Goal: Task Accomplishment & Management: Use online tool/utility

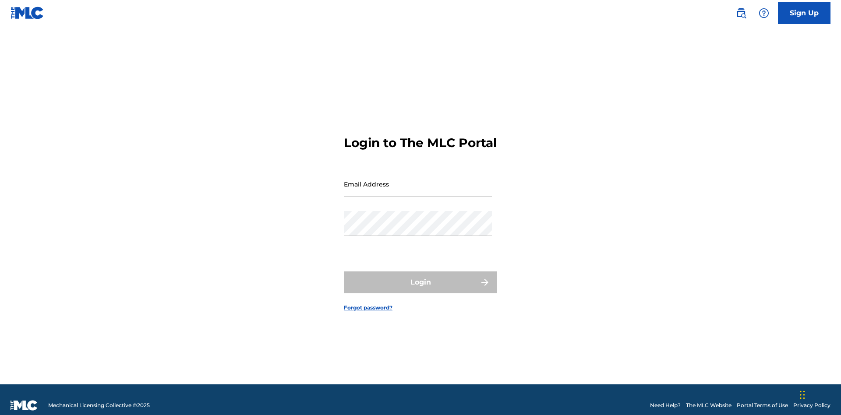
scroll to position [11, 0]
click at [418, 180] on input "Email Address" at bounding box center [418, 184] width 148 height 25
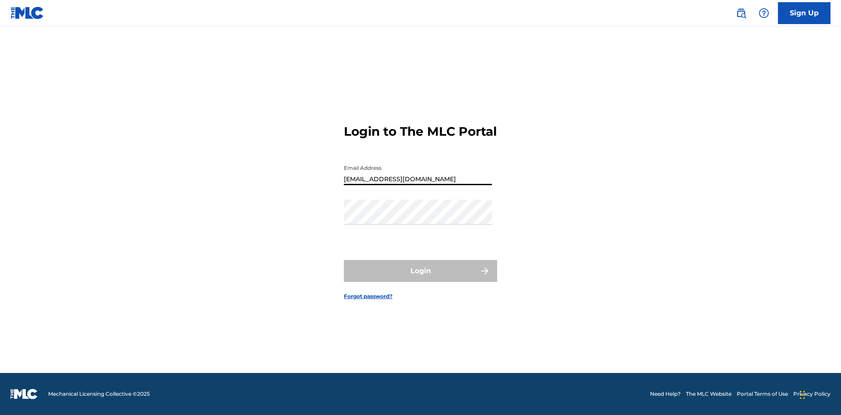
type input "[EMAIL_ADDRESS][DOMAIN_NAME]"
click at [421, 279] on button "Login" at bounding box center [420, 271] width 153 height 22
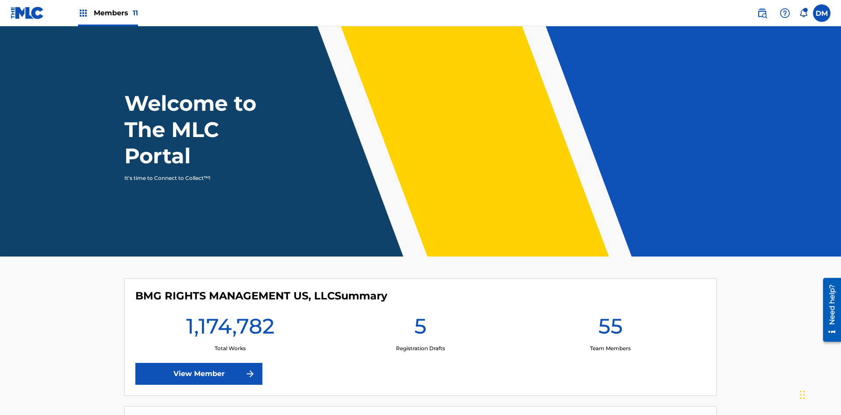
click at [108, 13] on span "Members 11" at bounding box center [116, 13] width 44 height 10
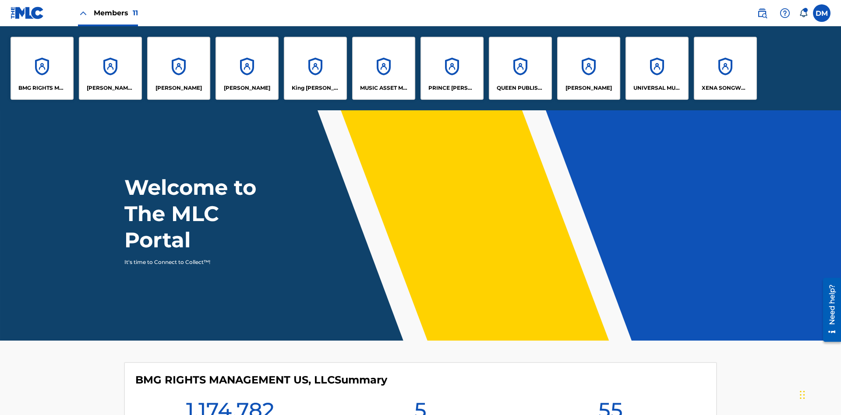
click at [247, 88] on p "EYAMA MCSINGER" at bounding box center [247, 88] width 46 height 8
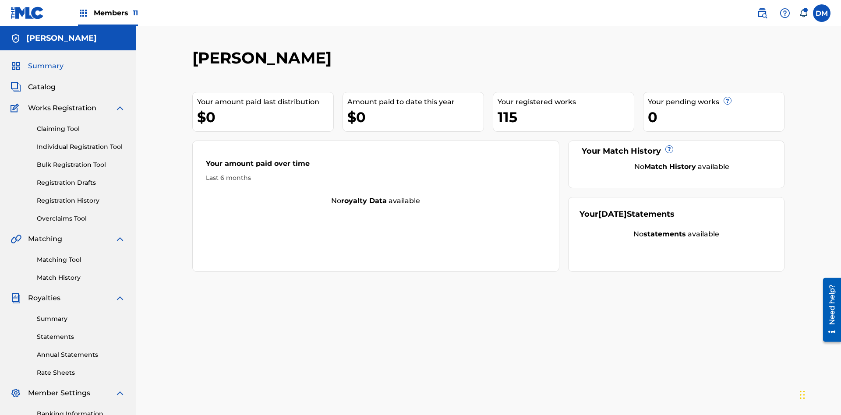
click at [81, 214] on link "Overclaims Tool" at bounding box center [81, 218] width 88 height 9
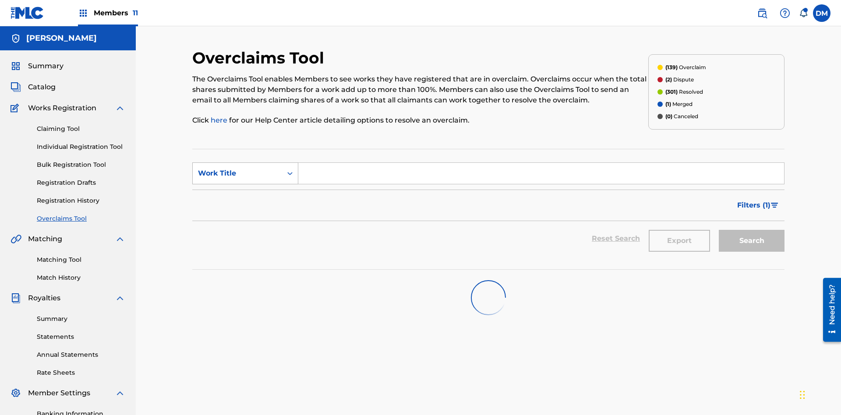
click at [237, 168] on div "Work Title" at bounding box center [237, 173] width 79 height 11
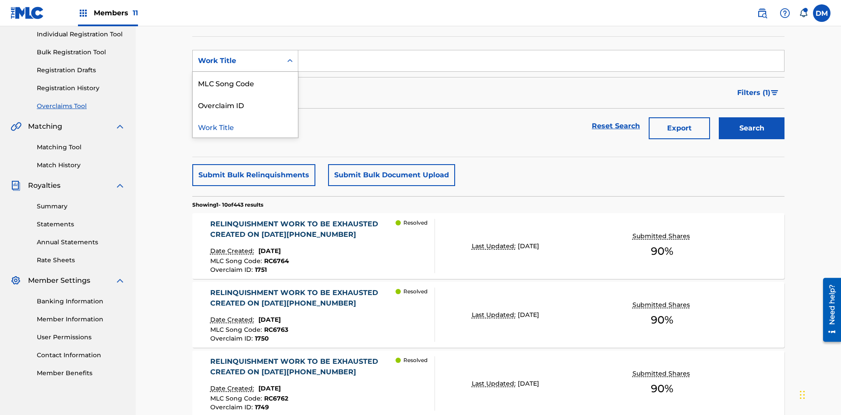
click at [245, 105] on div "Overclaim ID" at bounding box center [245, 105] width 105 height 22
click at [541, 63] on input "Search Form" at bounding box center [541, 60] width 486 height 21
click at [752, 117] on button "Search" at bounding box center [752, 128] width 66 height 22
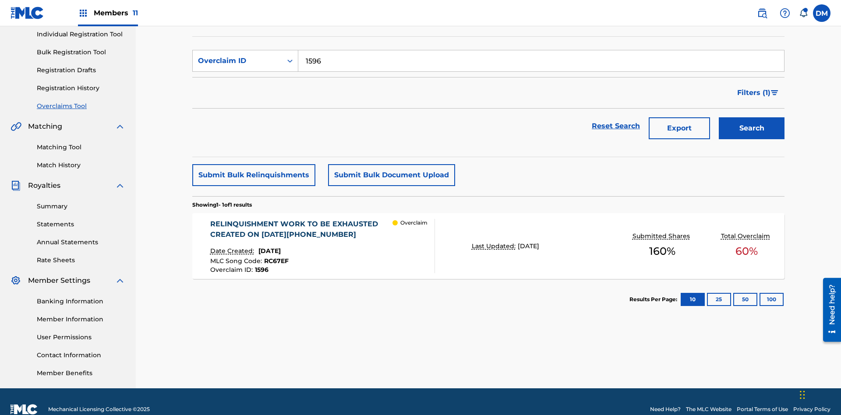
click at [301, 219] on div "RELINQUISHMENT WORK TO BE EXHAUSTED CREATED ON 2025 06 07 #4" at bounding box center [301, 229] width 183 height 21
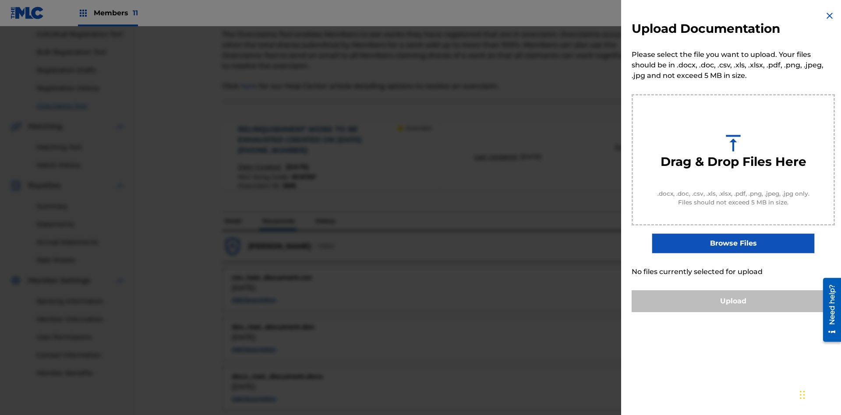
scroll to position [553, 0]
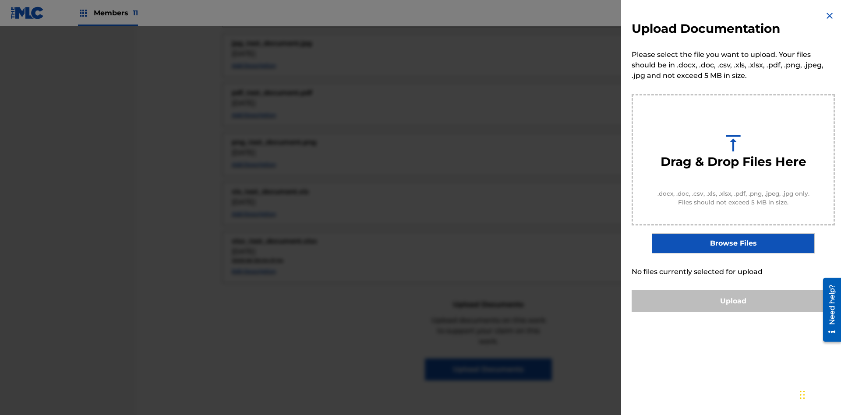
click at [733, 312] on button "Upload" at bounding box center [733, 301] width 203 height 22
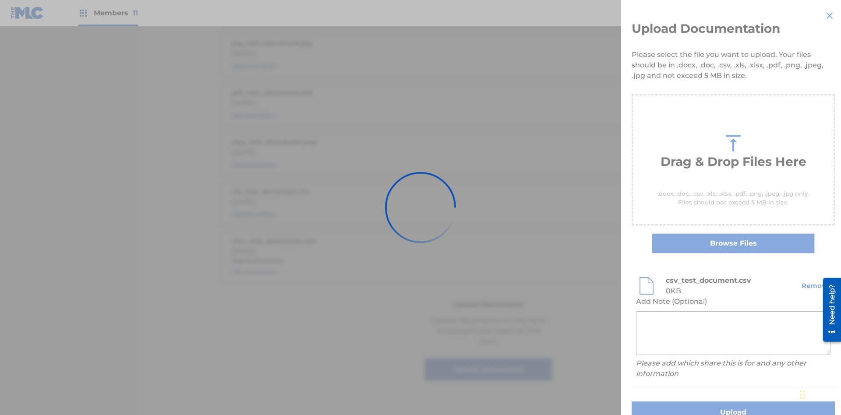
click at [681, 402] on button "Upload" at bounding box center [733, 413] width 203 height 22
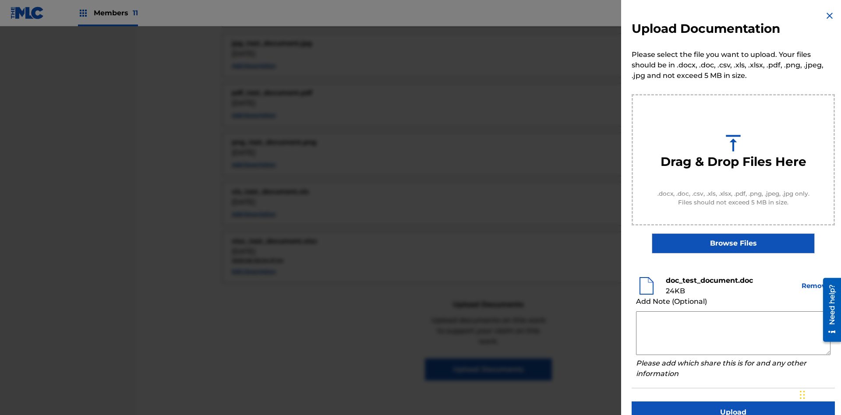
click at [733, 402] on button "Upload" at bounding box center [733, 413] width 203 height 22
click at [681, 402] on button "Upload" at bounding box center [733, 413] width 203 height 22
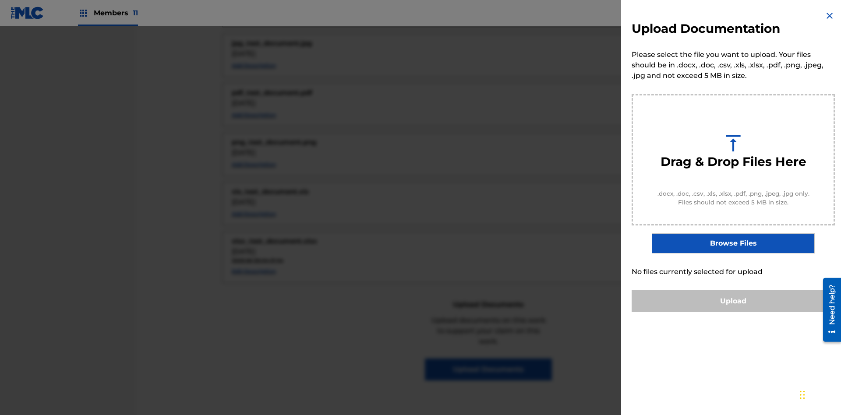
click at [733, 312] on button "Upload" at bounding box center [733, 301] width 203 height 22
click at [681, 312] on button "Upload" at bounding box center [733, 301] width 203 height 22
click at [733, 312] on button "Upload" at bounding box center [733, 301] width 203 height 22
click at [681, 312] on button "Upload" at bounding box center [733, 301] width 203 height 22
click at [733, 312] on button "Upload" at bounding box center [733, 301] width 203 height 22
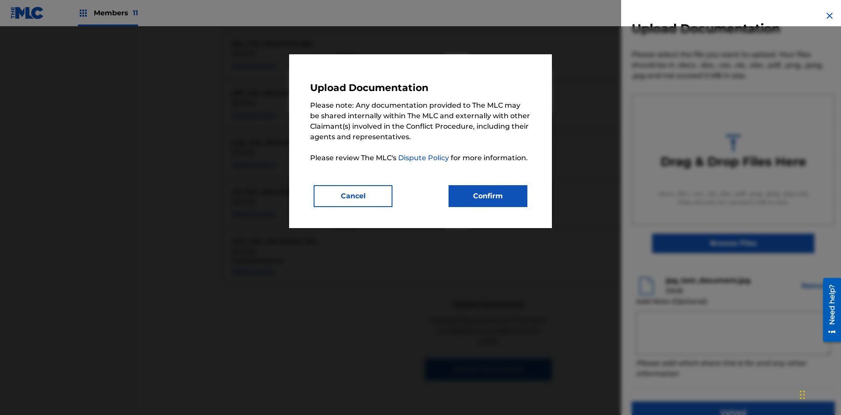
click at [488, 196] on button "Confirm" at bounding box center [488, 196] width 79 height 22
click at [681, 402] on button "Upload" at bounding box center [733, 413] width 203 height 22
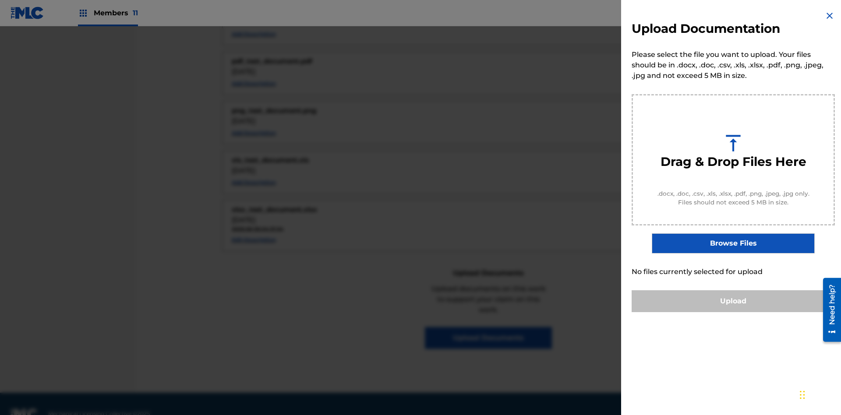
click at [733, 312] on button "Upload" at bounding box center [733, 301] width 203 height 22
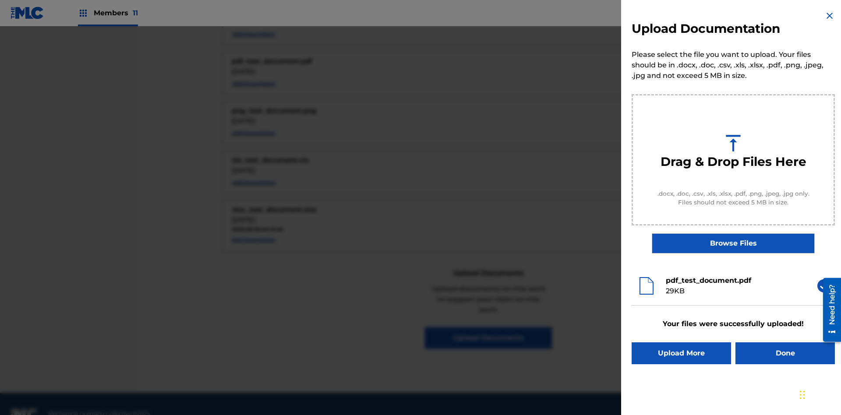
click at [681, 353] on button "Upload More" at bounding box center [681, 354] width 99 height 22
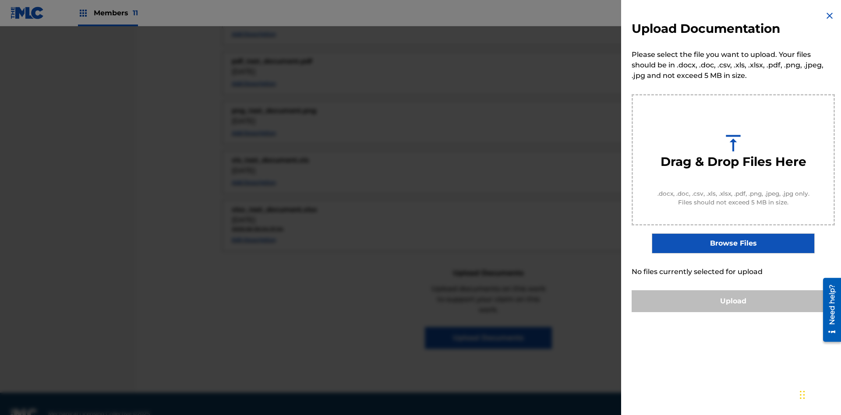
click at [733, 312] on button "Upload" at bounding box center [733, 301] width 203 height 22
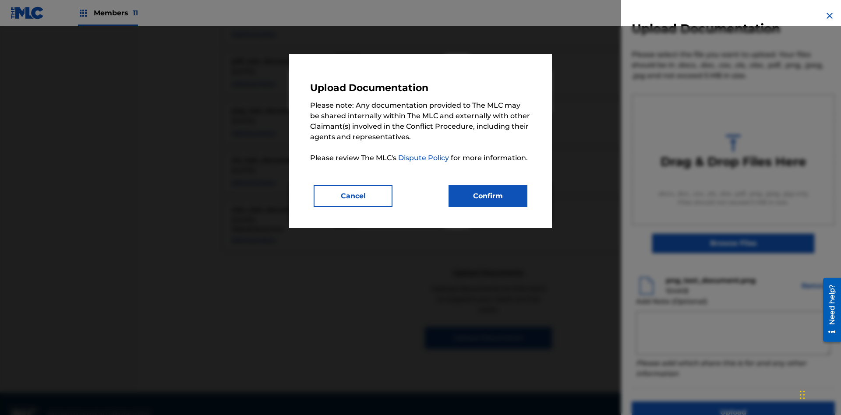
click at [488, 196] on button "Confirm" at bounding box center [488, 196] width 79 height 22
click at [681, 402] on button "Upload" at bounding box center [733, 413] width 203 height 22
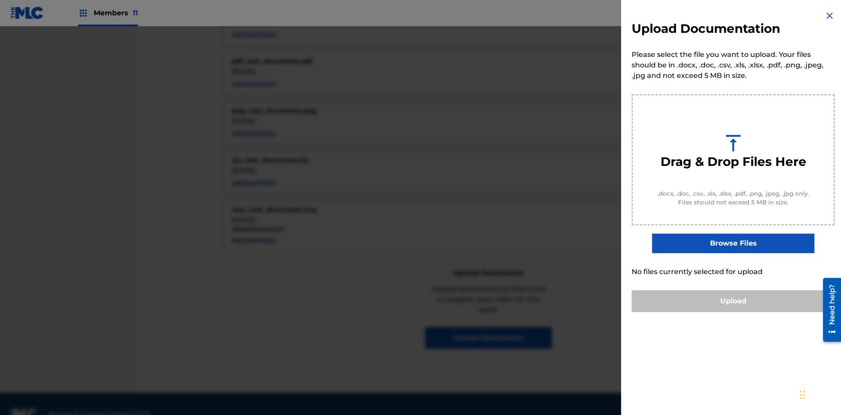
click at [733, 312] on button "Upload" at bounding box center [733, 301] width 203 height 22
click at [681, 312] on button "Upload" at bounding box center [733, 301] width 203 height 22
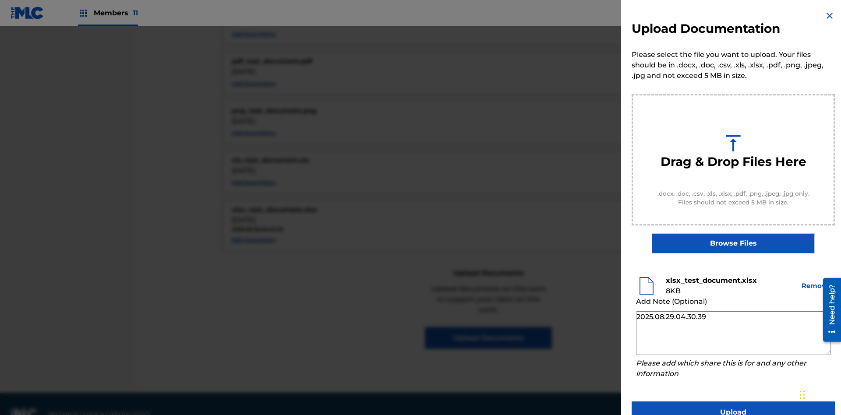
type textarea "2025.08.29.04.30.39"
click at [733, 402] on button "Upload" at bounding box center [733, 413] width 203 height 22
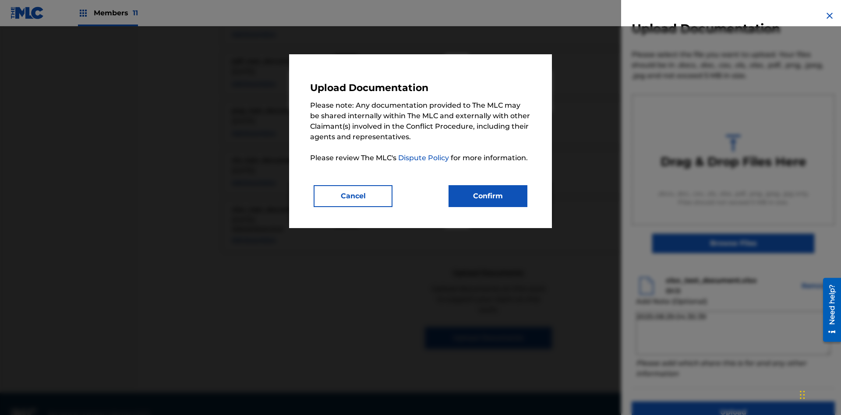
click at [488, 196] on button "Confirm" at bounding box center [488, 196] width 79 height 22
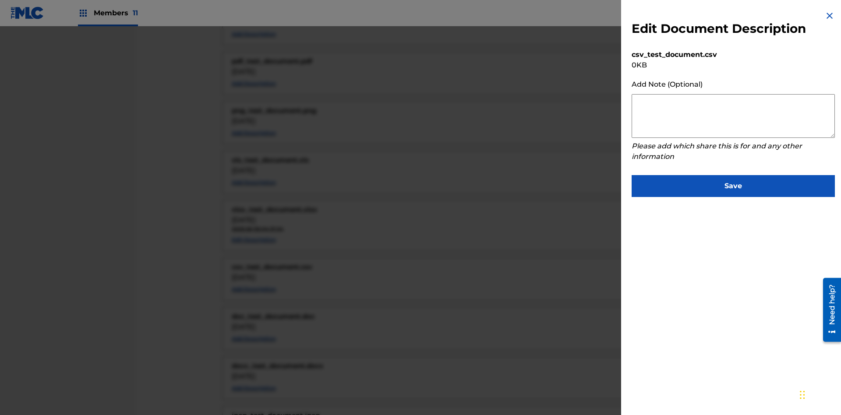
click at [733, 116] on textarea at bounding box center [733, 116] width 203 height 44
type textarea "2025.08.29.04.34.03"
click at [733, 184] on button "Save" at bounding box center [733, 186] width 203 height 22
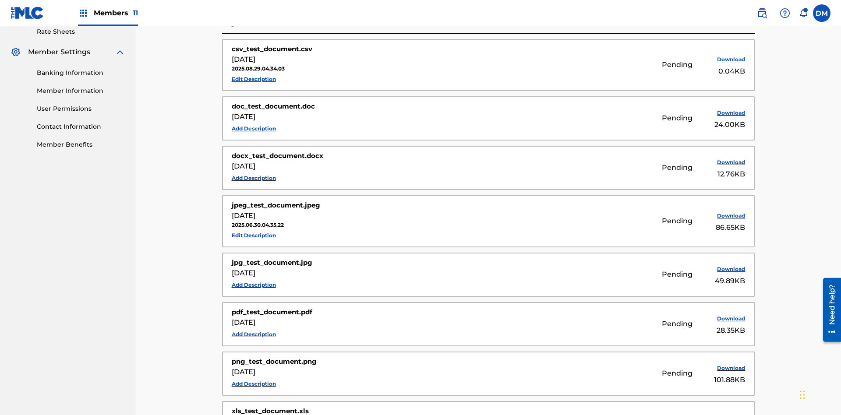
click at [254, 73] on button "Edit Description" at bounding box center [254, 79] width 44 height 13
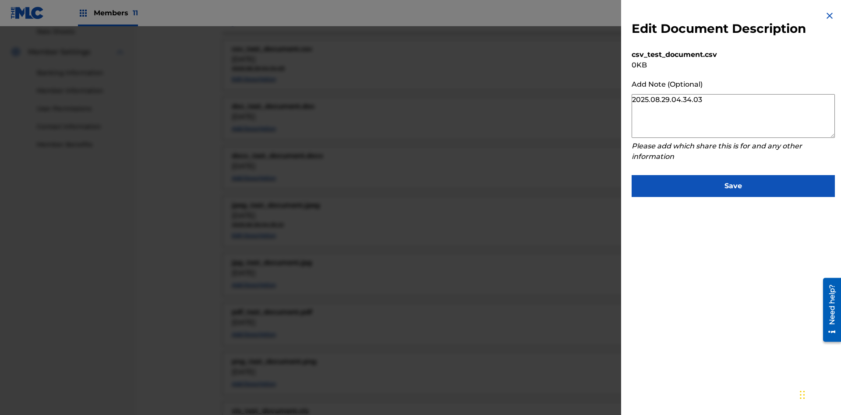
click at [733, 116] on textarea "2025.08.29.04.34.03" at bounding box center [733, 116] width 203 height 44
type textarea "2025.08.29.04.34.09"
click at [733, 184] on button "Save" at bounding box center [733, 186] width 203 height 22
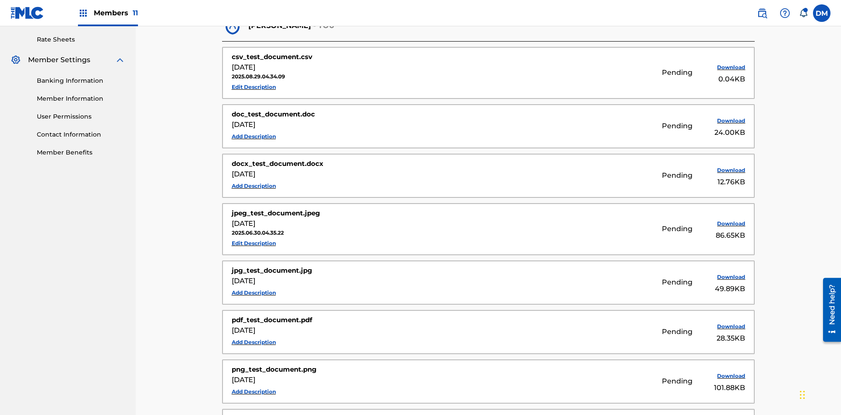
scroll to position [217, 0]
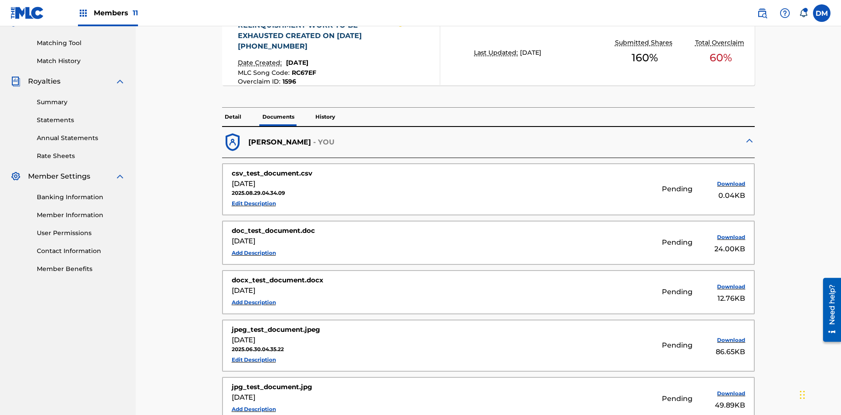
click at [325, 108] on p "History" at bounding box center [325, 117] width 25 height 18
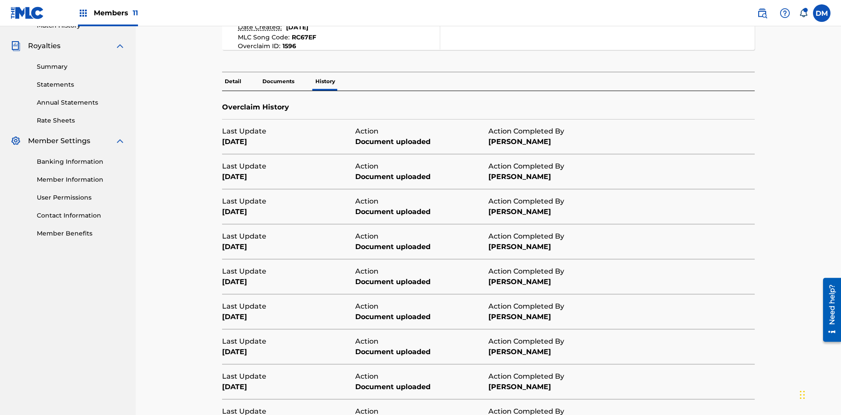
scroll to position [317, 0]
